Goal: Transaction & Acquisition: Purchase product/service

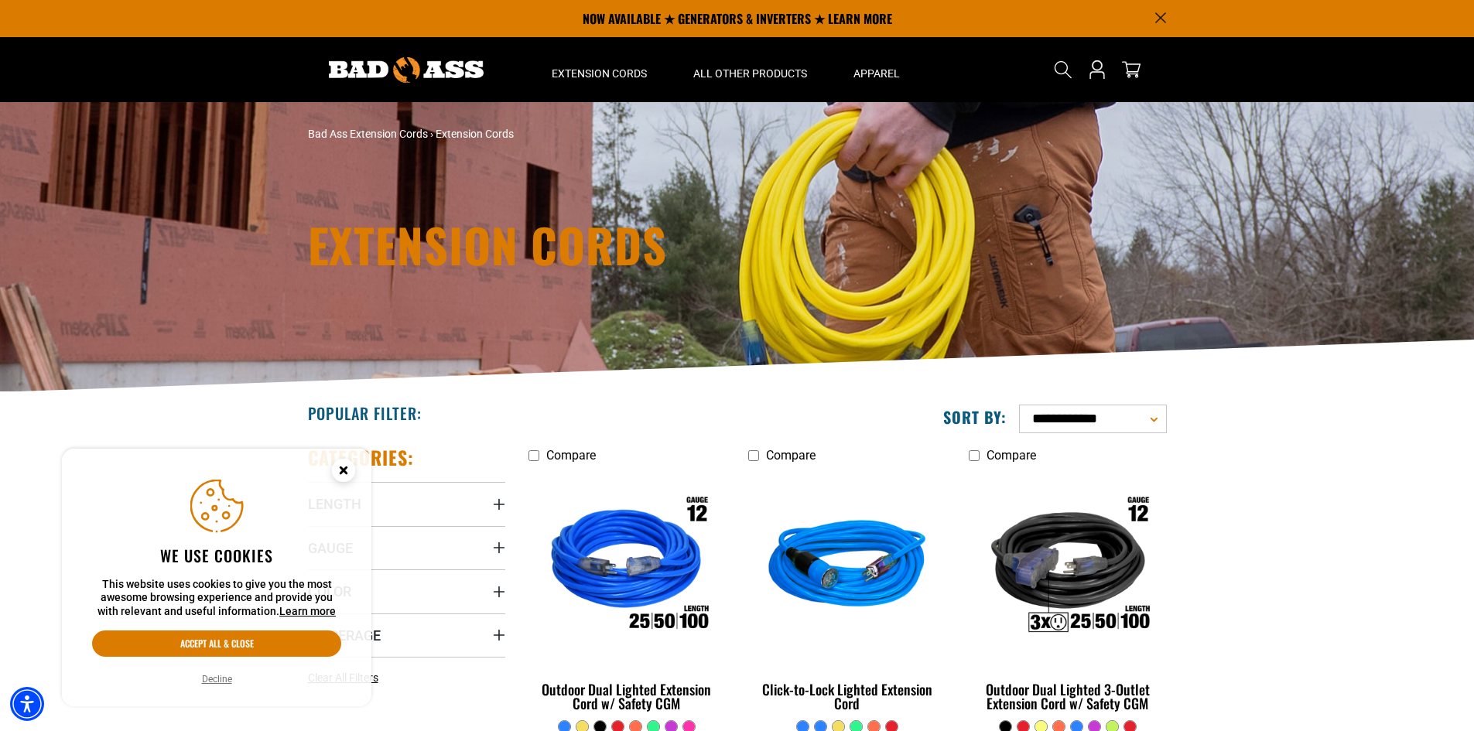
click at [221, 679] on button "Decline" at bounding box center [216, 679] width 39 height 15
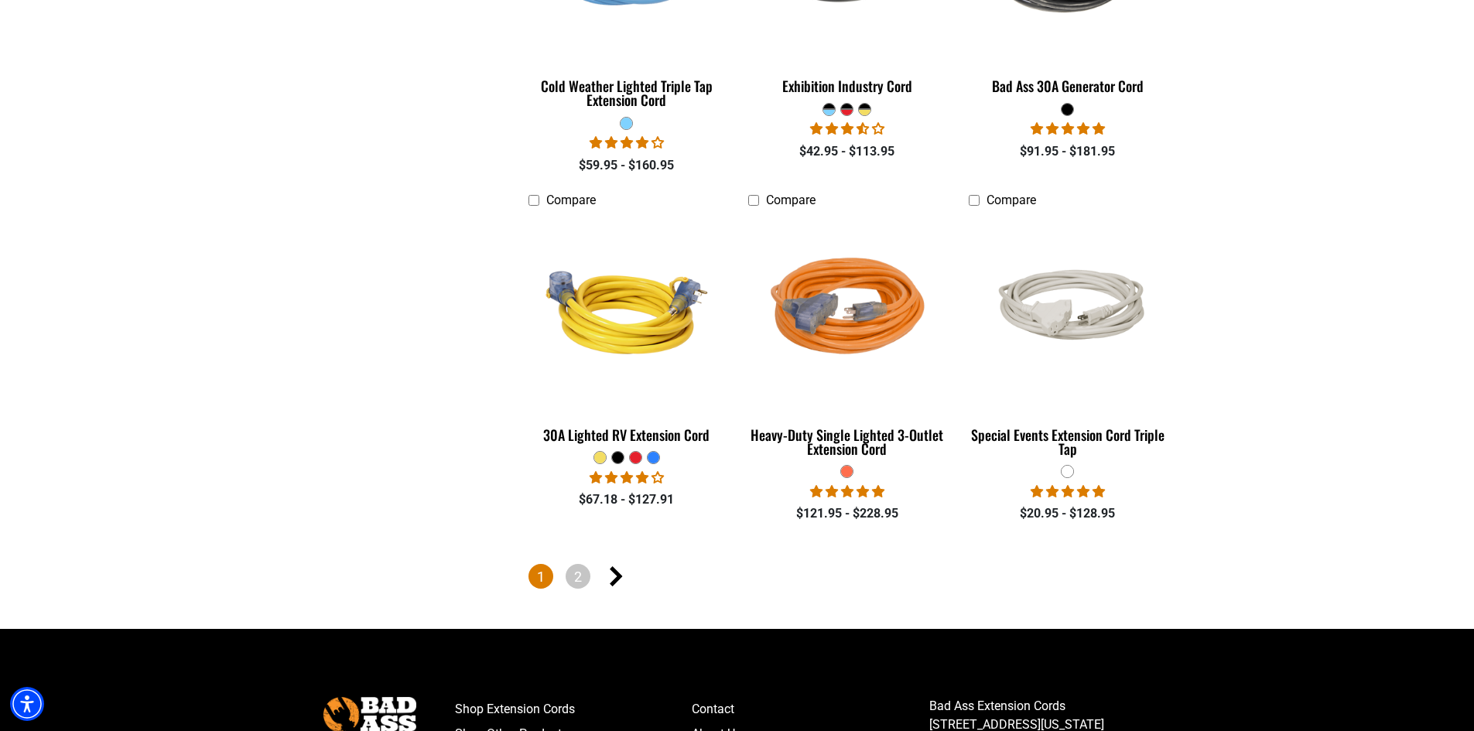
scroll to position [3676, 0]
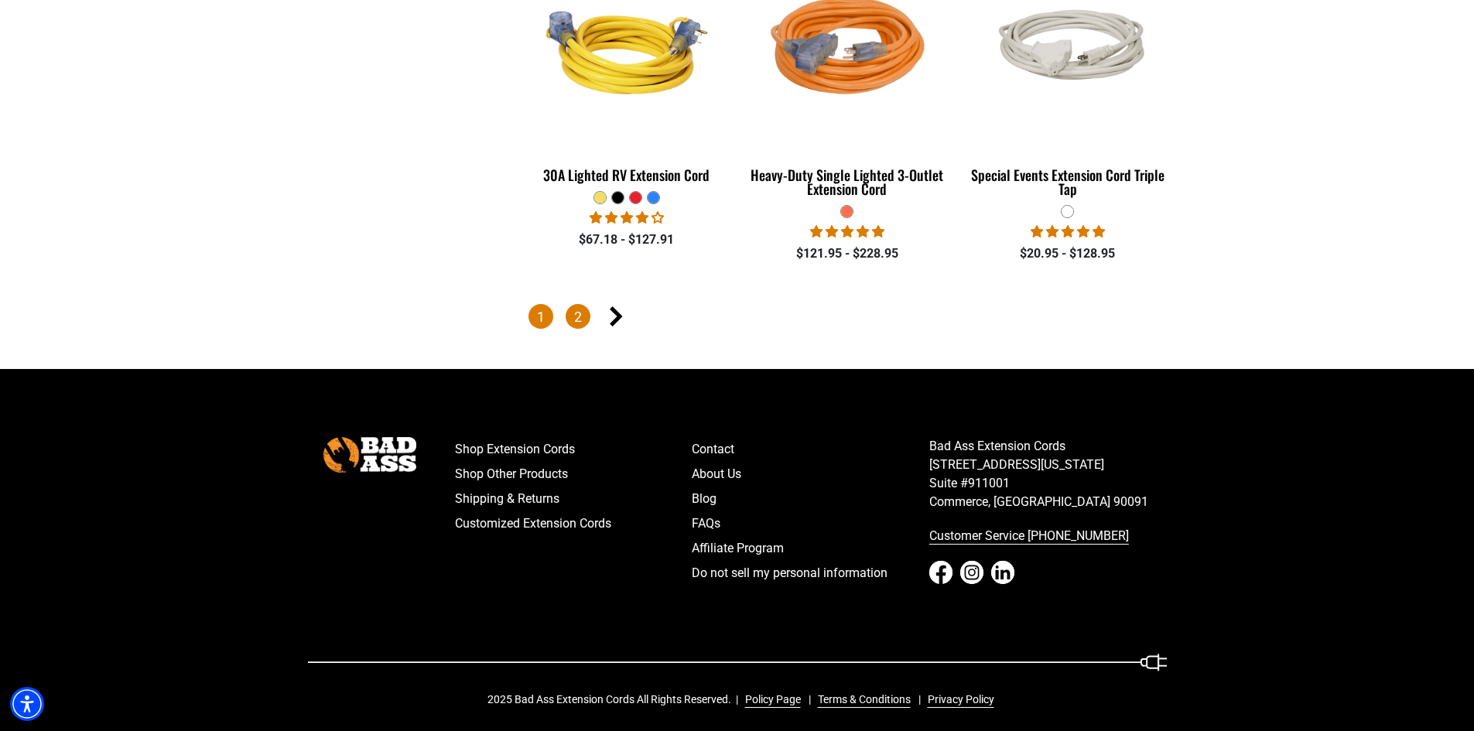
click at [576, 311] on link "2" at bounding box center [578, 316] width 25 height 25
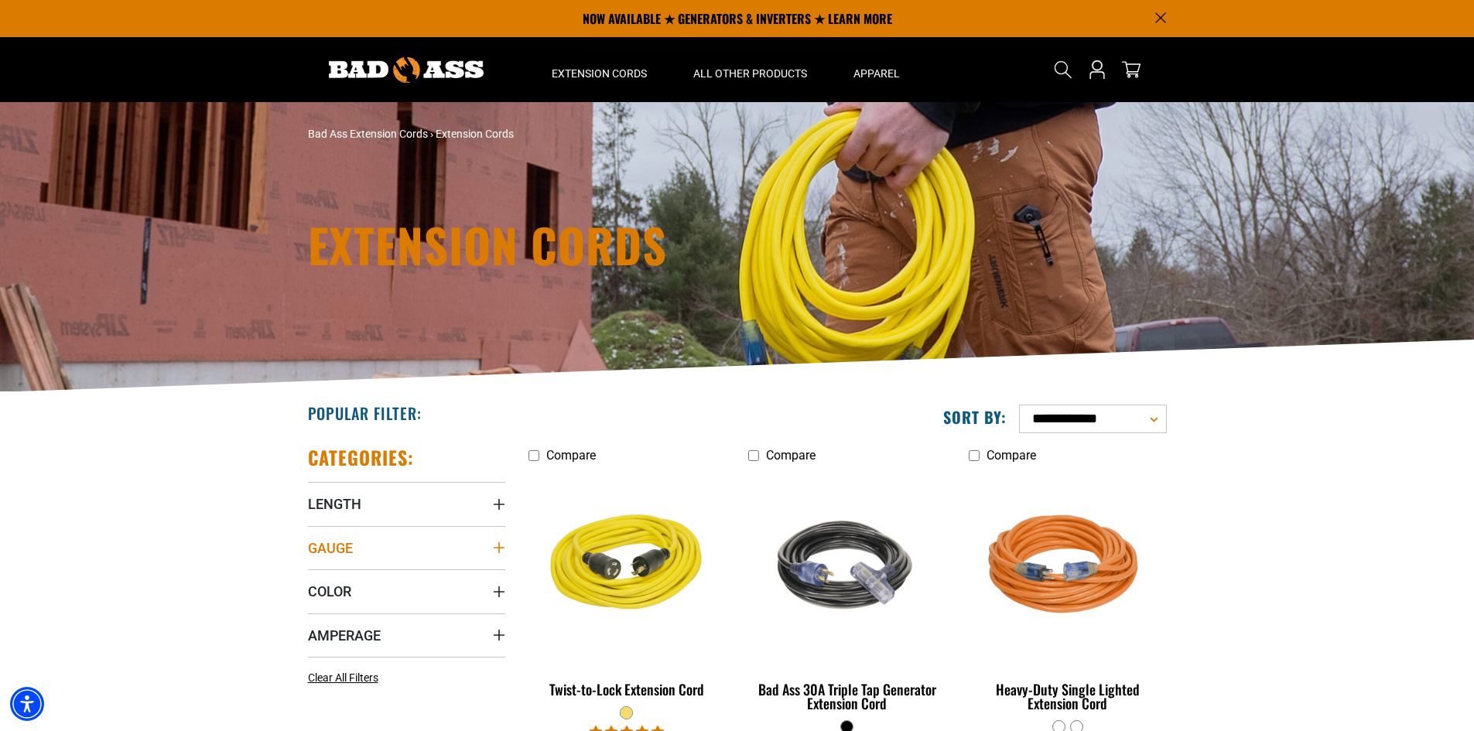
click at [443, 560] on summary "Gauge" at bounding box center [406, 547] width 197 height 43
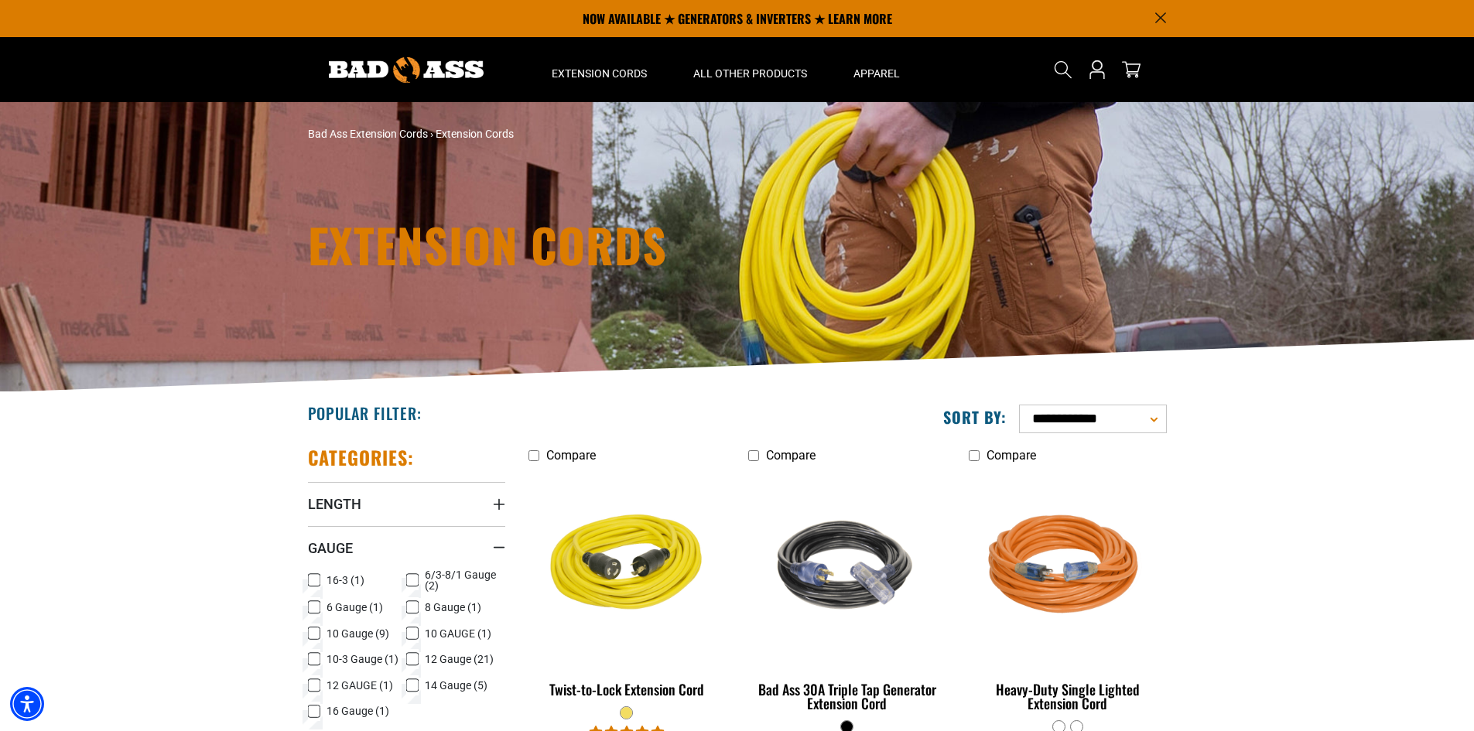
click at [315, 639] on icon at bounding box center [314, 634] width 12 height 20
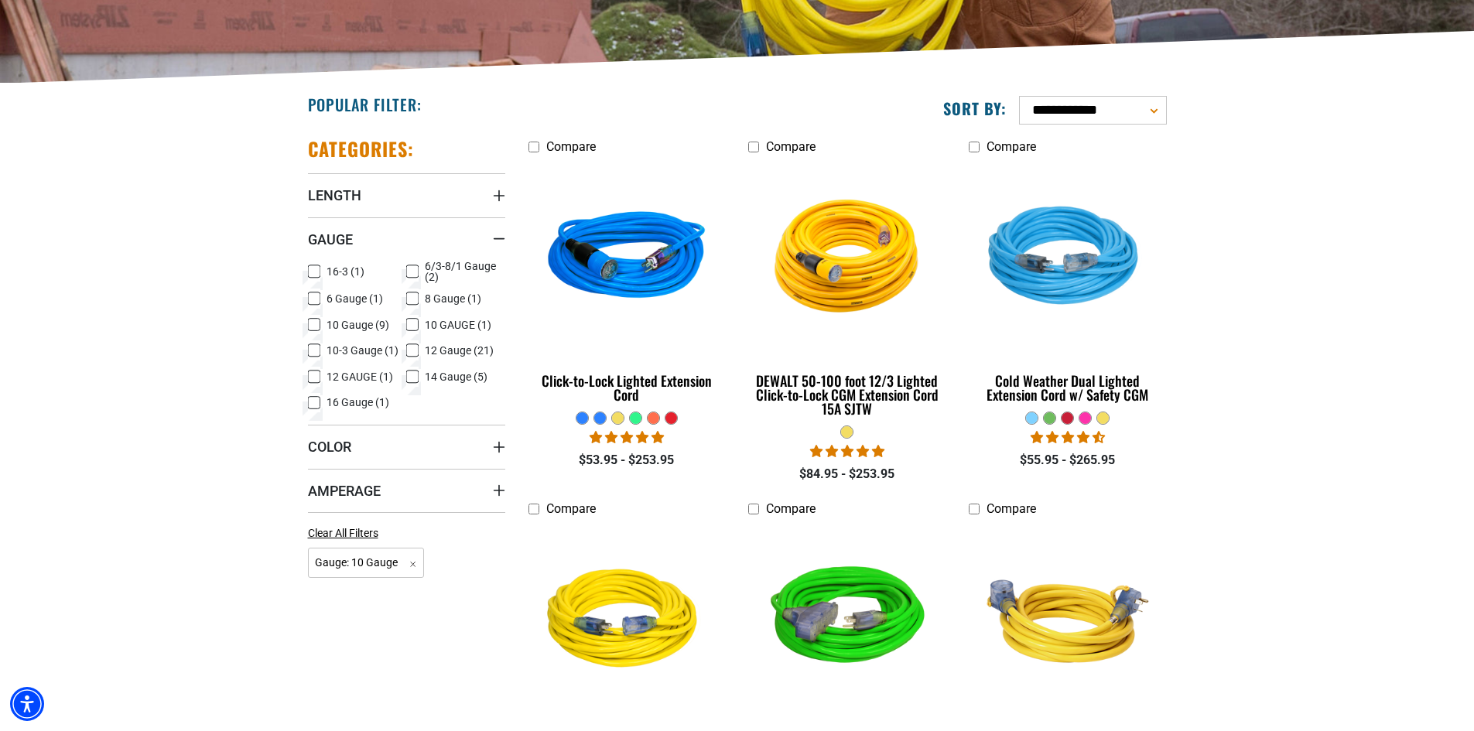
scroll to position [309, 0]
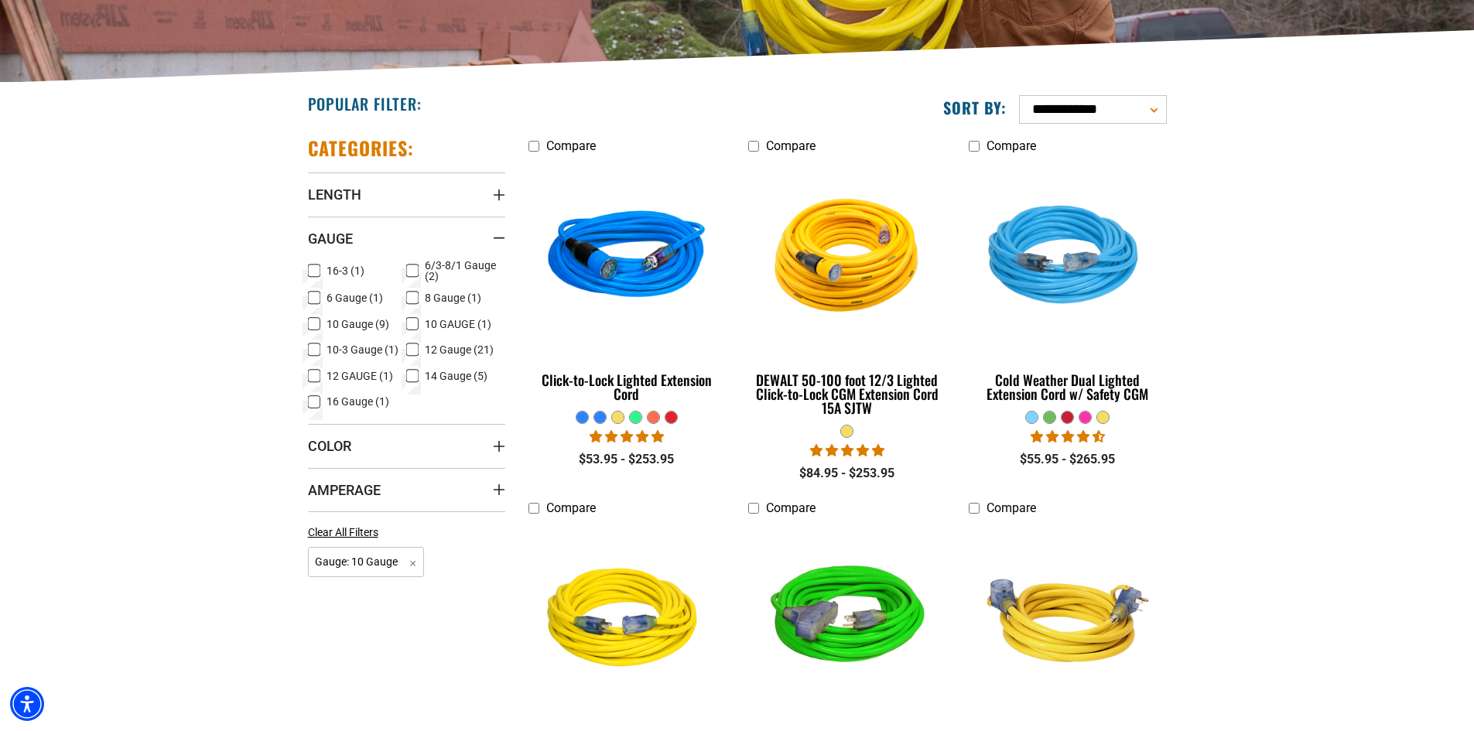
click at [414, 323] on icon at bounding box center [412, 324] width 12 height 20
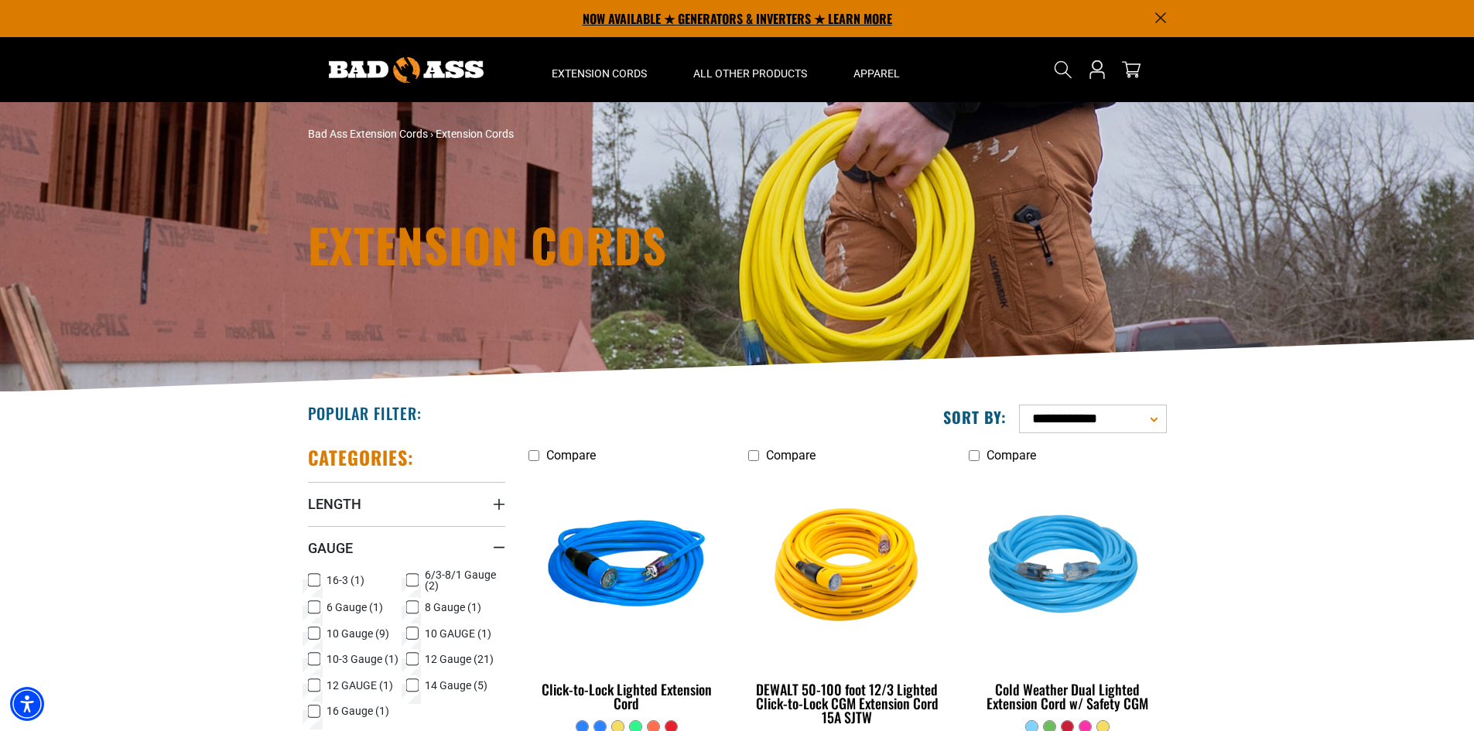
click at [891, 10] on p "NOW AVAILABLE ★ GENERATORS & INVERTERS ★ LEARN MORE" at bounding box center [737, 18] width 859 height 37
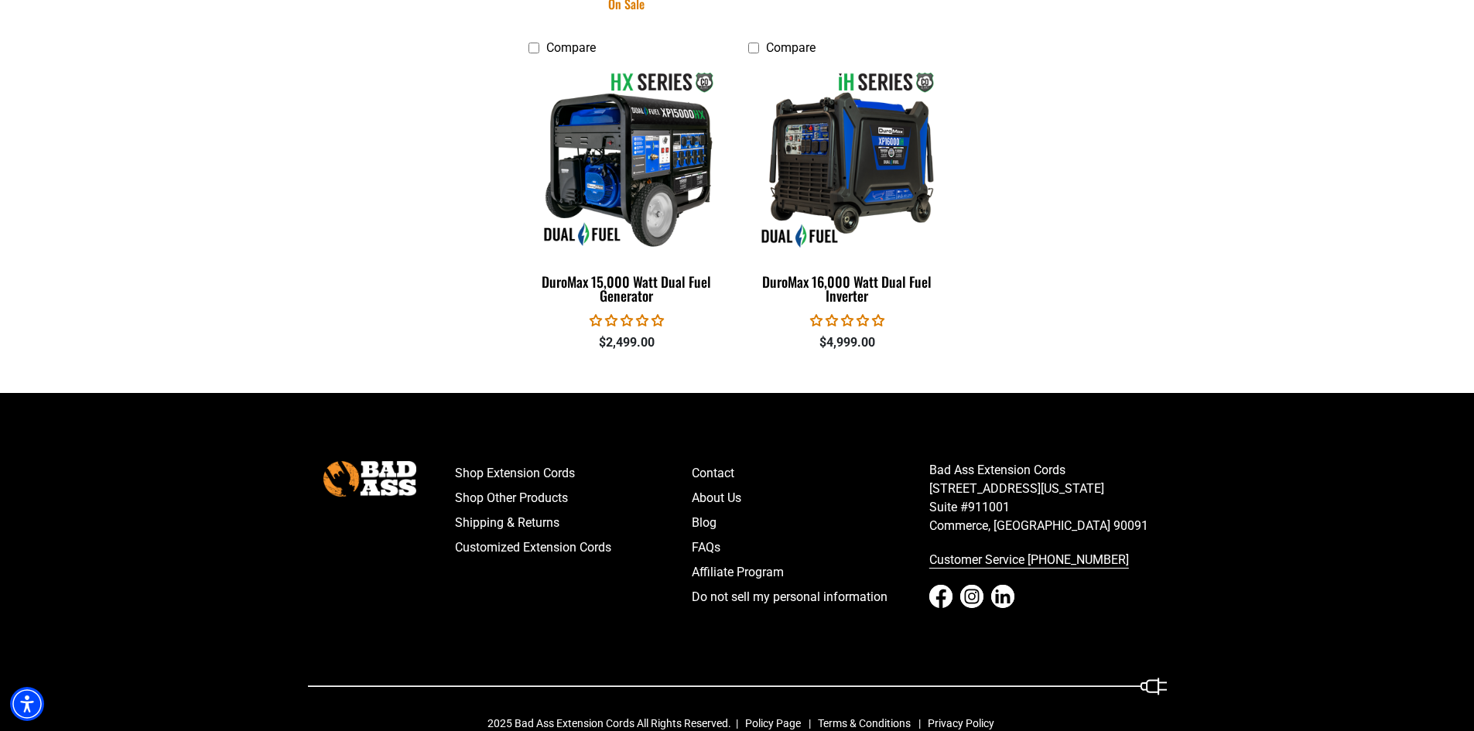
scroll to position [3345, 0]
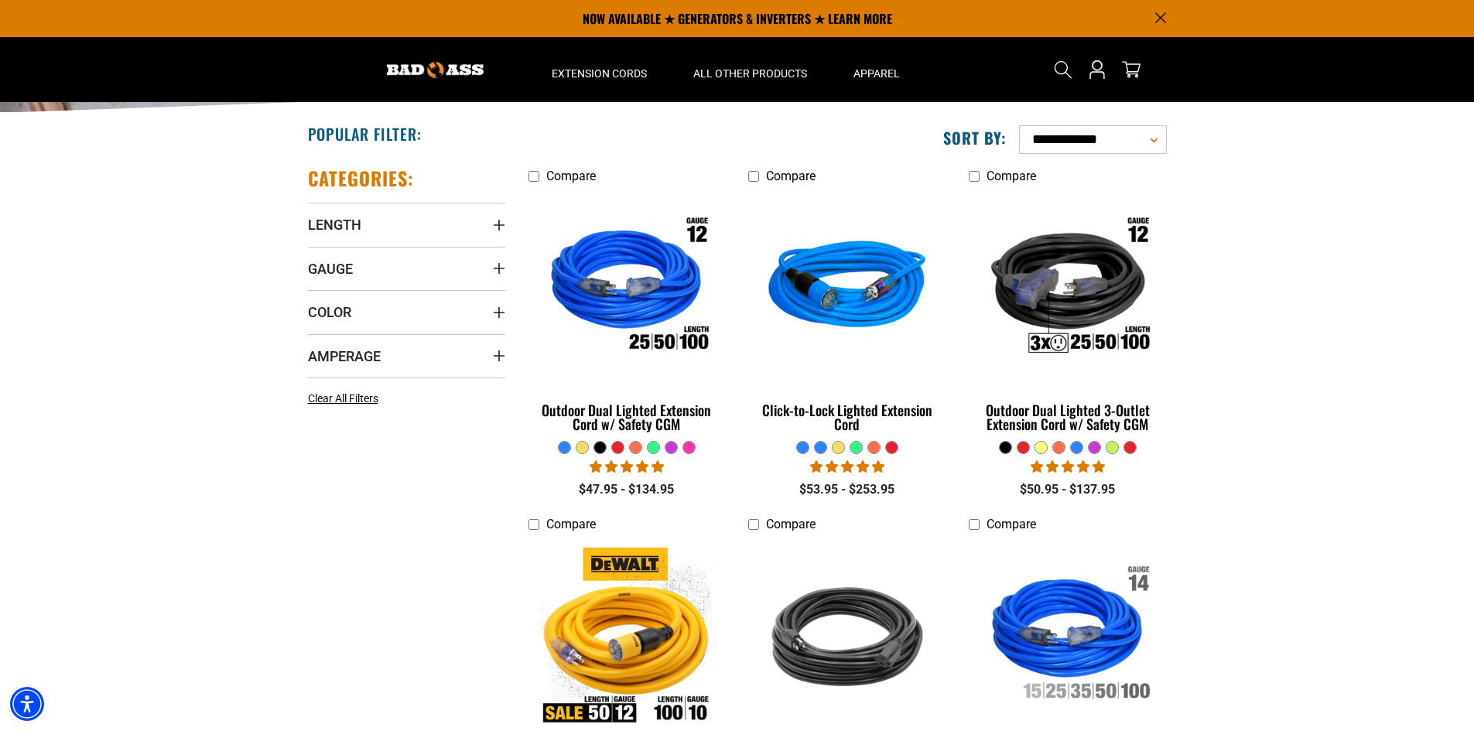
scroll to position [101, 0]
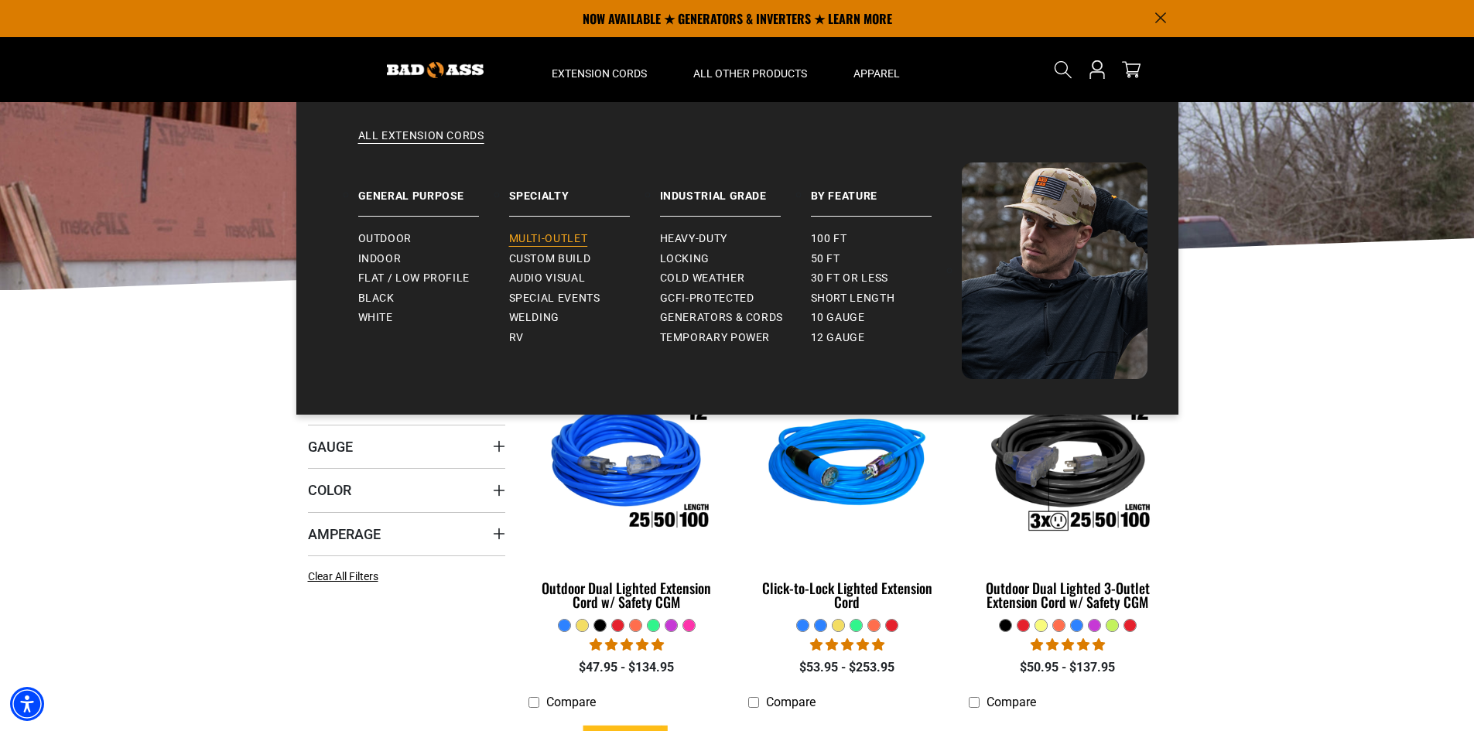
click at [570, 231] on link "Multi-Outlet" at bounding box center [584, 239] width 151 height 20
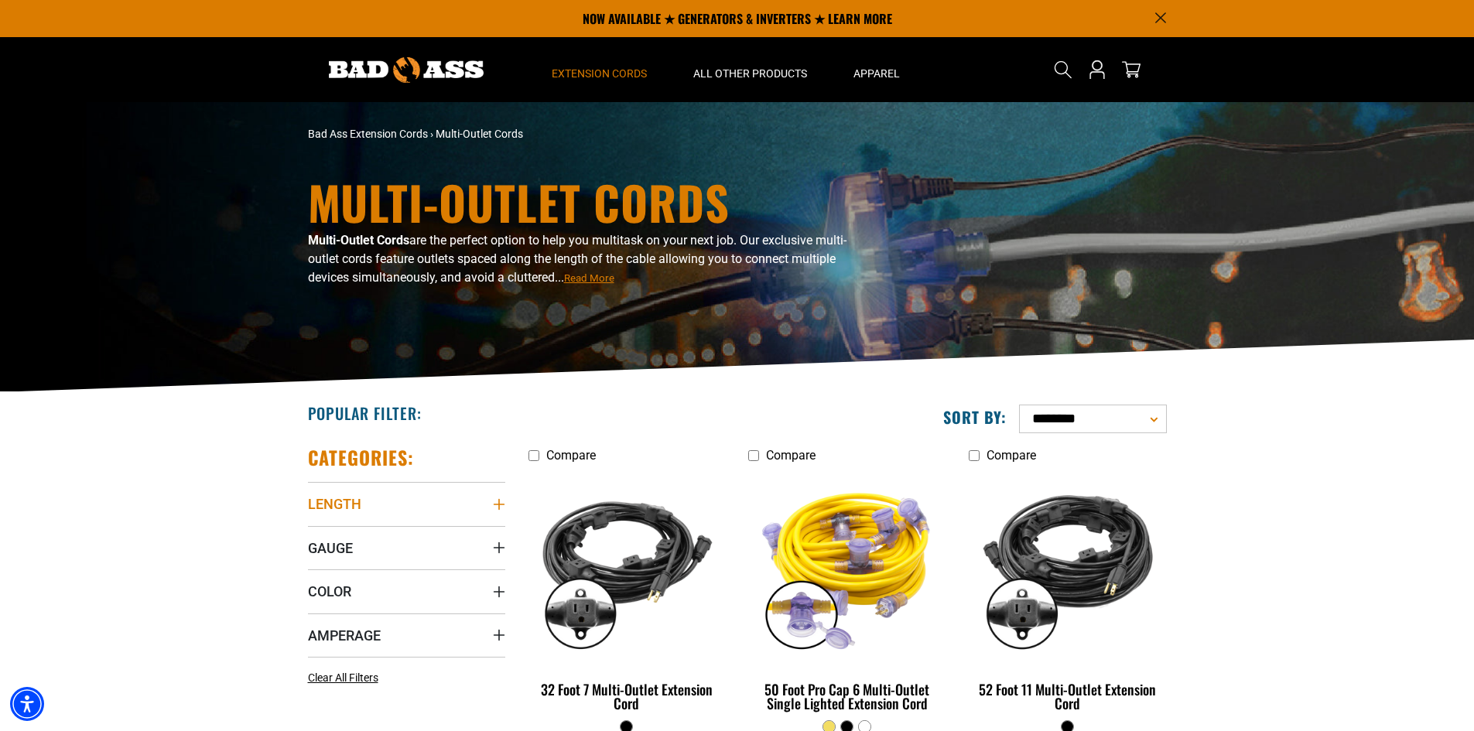
click at [494, 505] on icon "Length" at bounding box center [499, 504] width 12 height 12
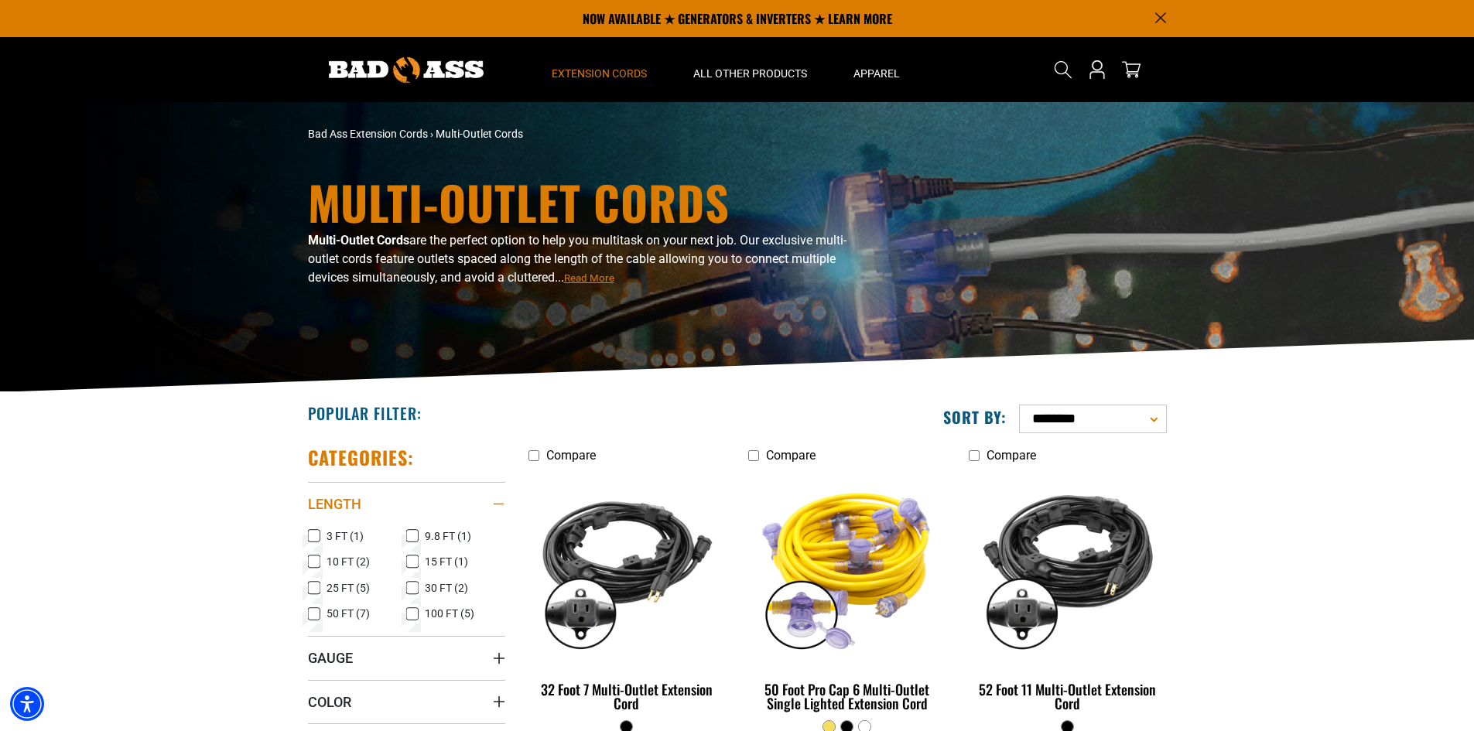
click at [494, 505] on icon "Length" at bounding box center [499, 504] width 12 height 2
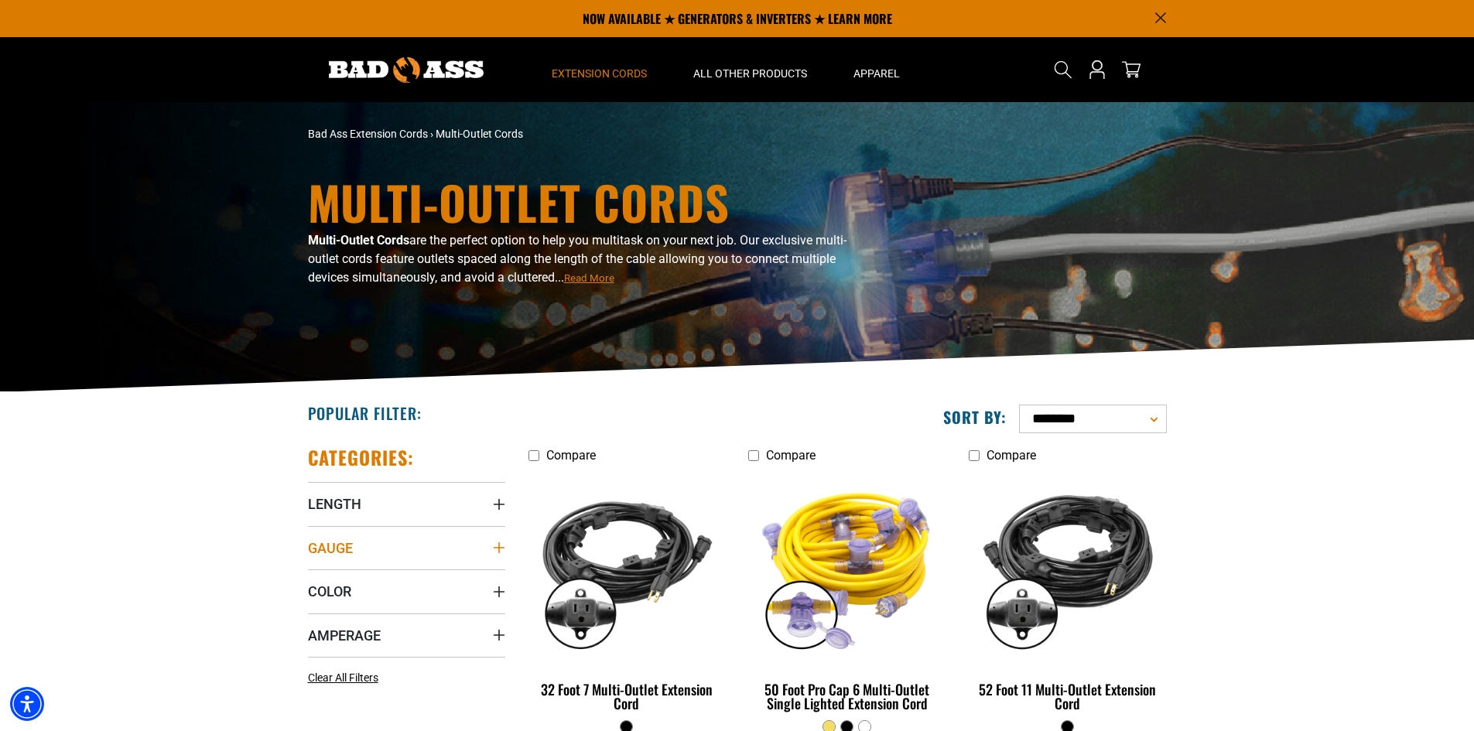
click at [503, 552] on icon "Gauge" at bounding box center [499, 548] width 12 height 12
click at [503, 552] on div "Gauge" at bounding box center [499, 548] width 12 height 12
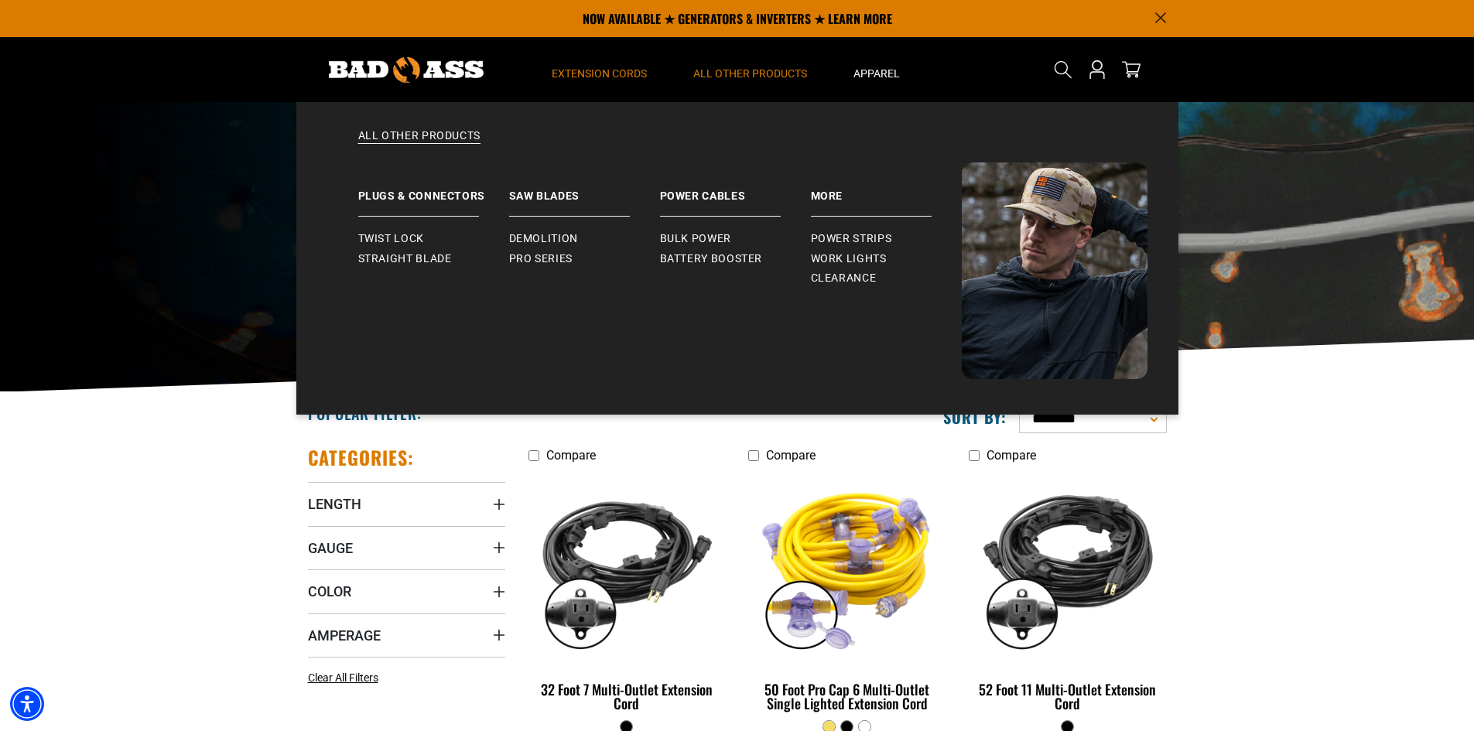
click at [733, 85] on summary "All Other Products" at bounding box center [750, 69] width 160 height 65
